Goal: Task Accomplishment & Management: Use online tool/utility

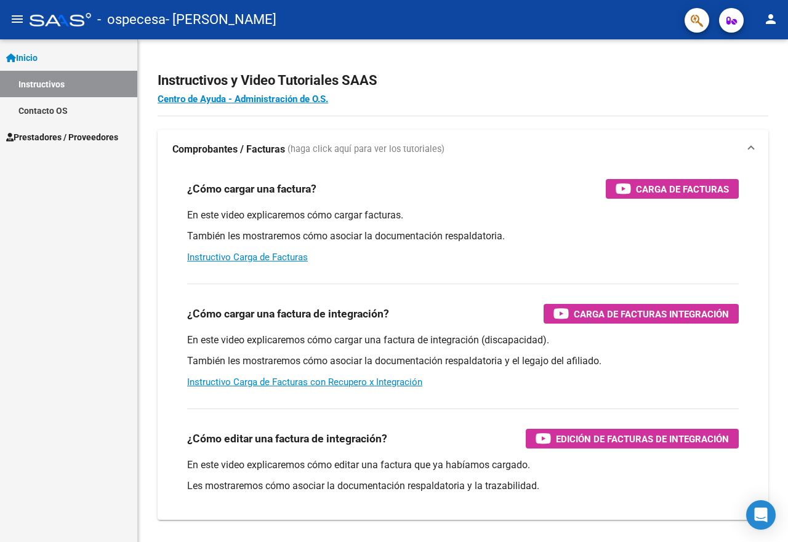
click at [59, 135] on span "Prestadores / Proveedores" at bounding box center [62, 138] width 112 height 14
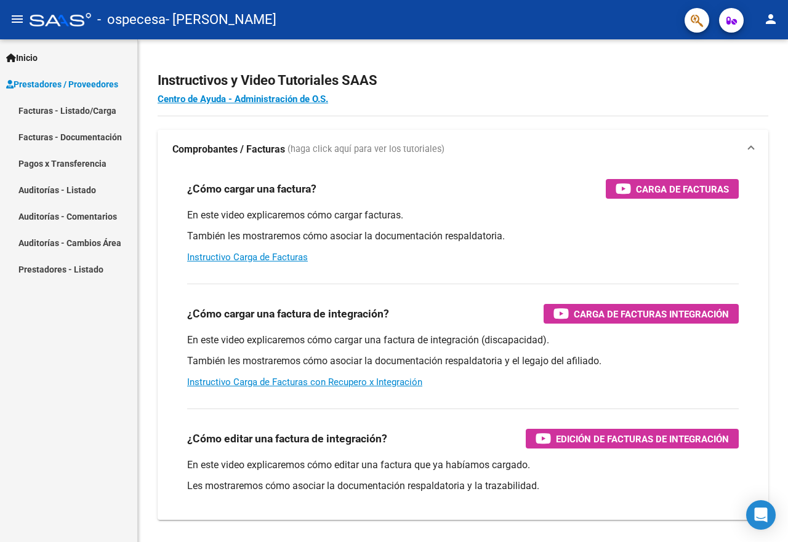
click at [73, 108] on link "Facturas - Listado/Carga" at bounding box center [68, 110] width 137 height 26
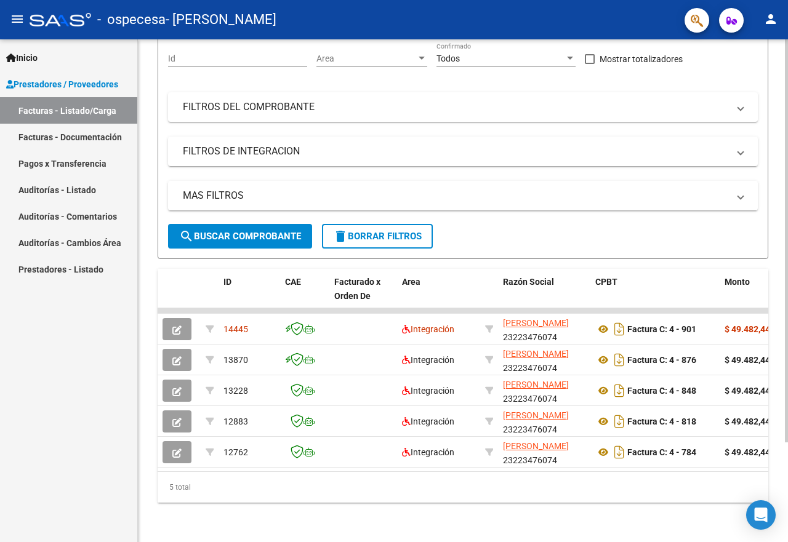
scroll to position [124, 0]
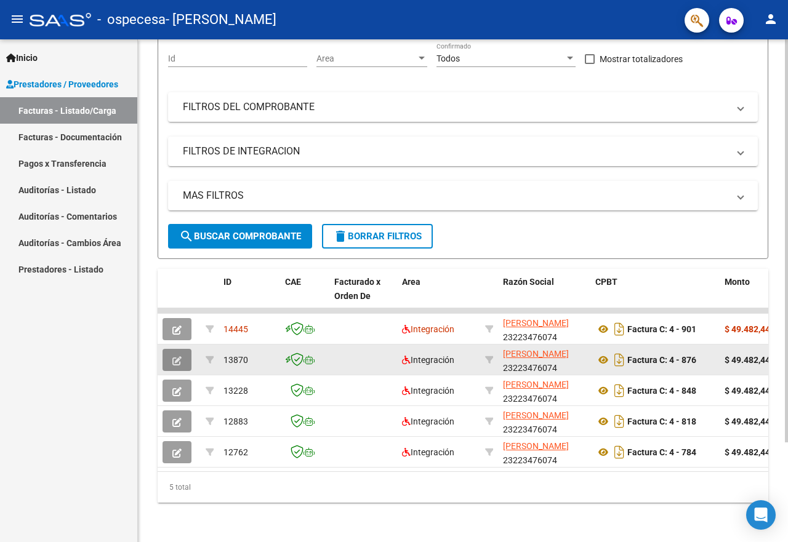
click at [179, 356] on icon "button" at bounding box center [176, 360] width 9 height 9
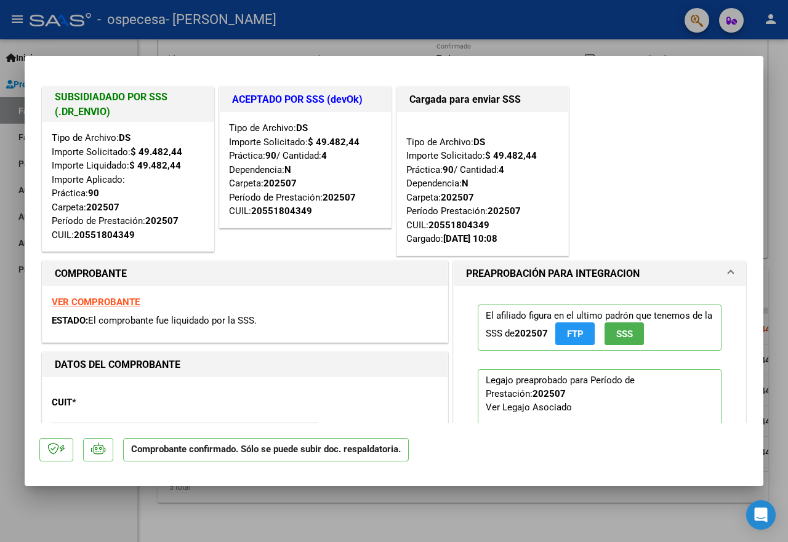
click at [207, 42] on div at bounding box center [394, 271] width 788 height 542
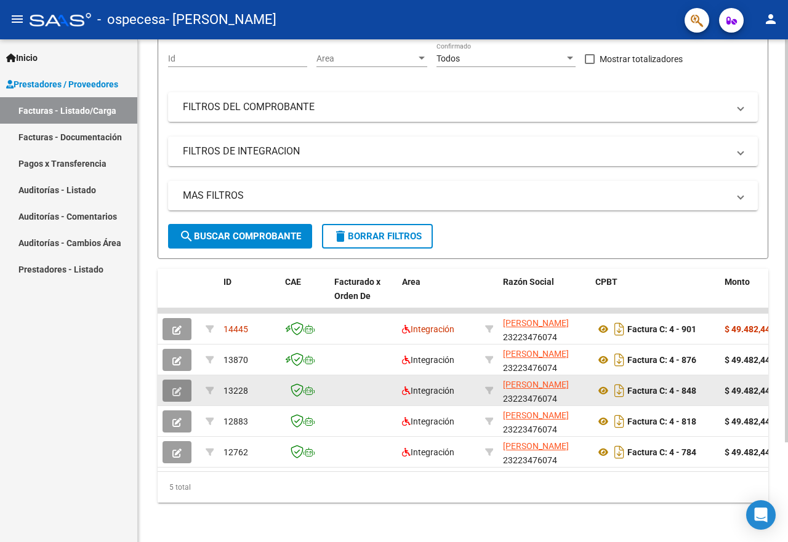
click at [179, 387] on icon "button" at bounding box center [176, 391] width 9 height 9
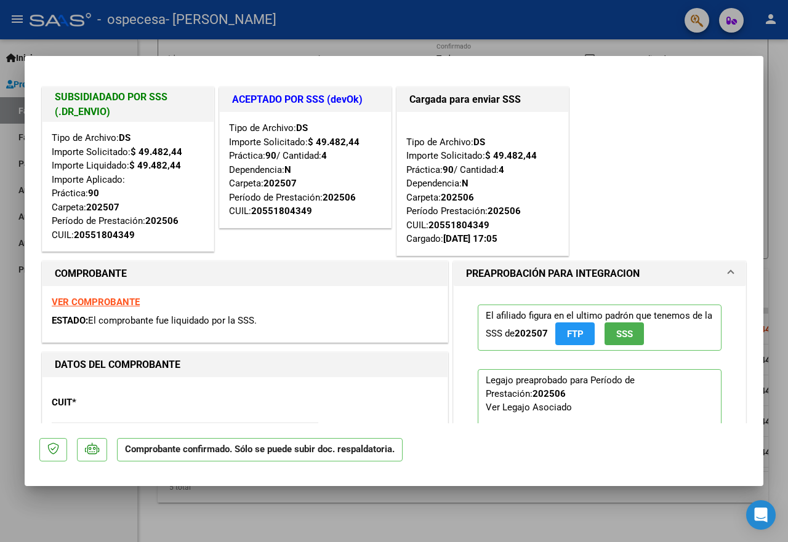
click at [92, 47] on div at bounding box center [394, 271] width 788 height 542
